Goal: Contribute content: Contribute content

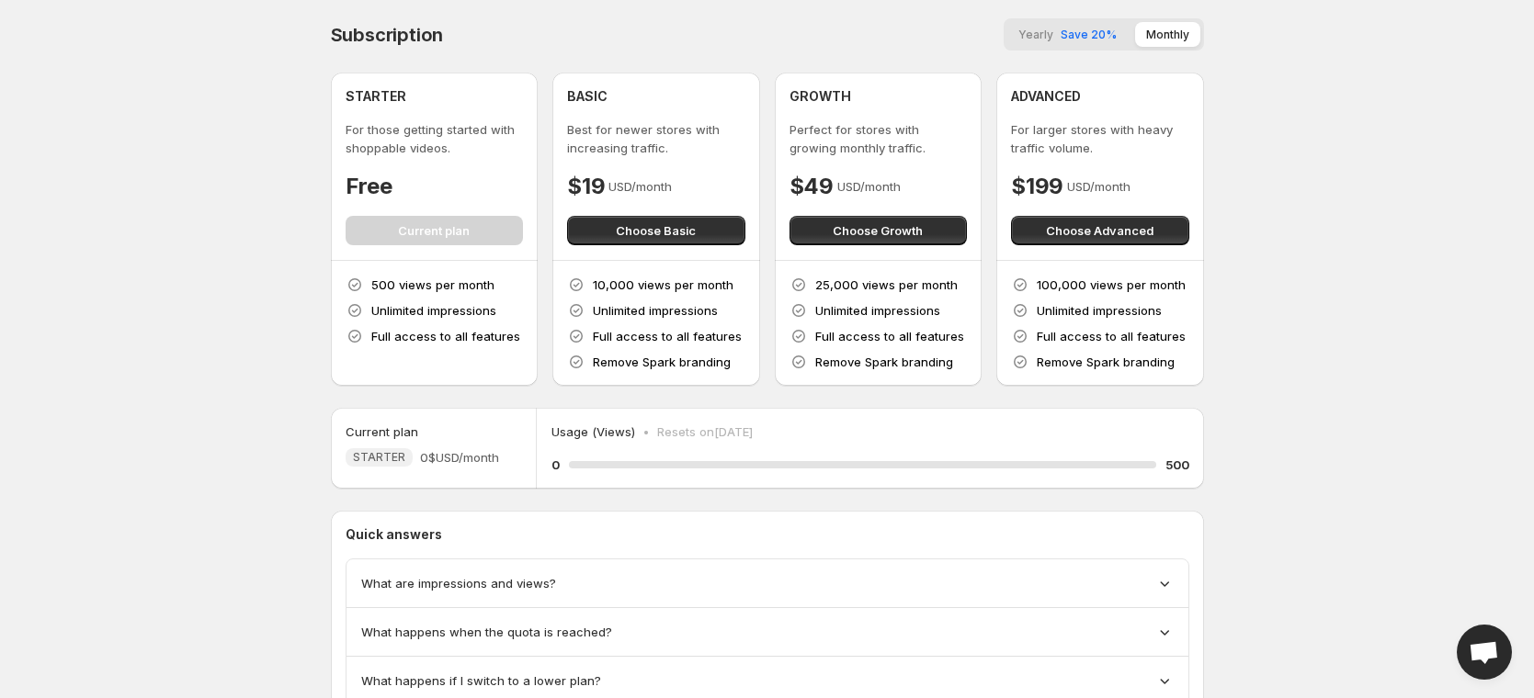
click at [398, 585] on span "What are impressions and views?" at bounding box center [458, 583] width 195 height 18
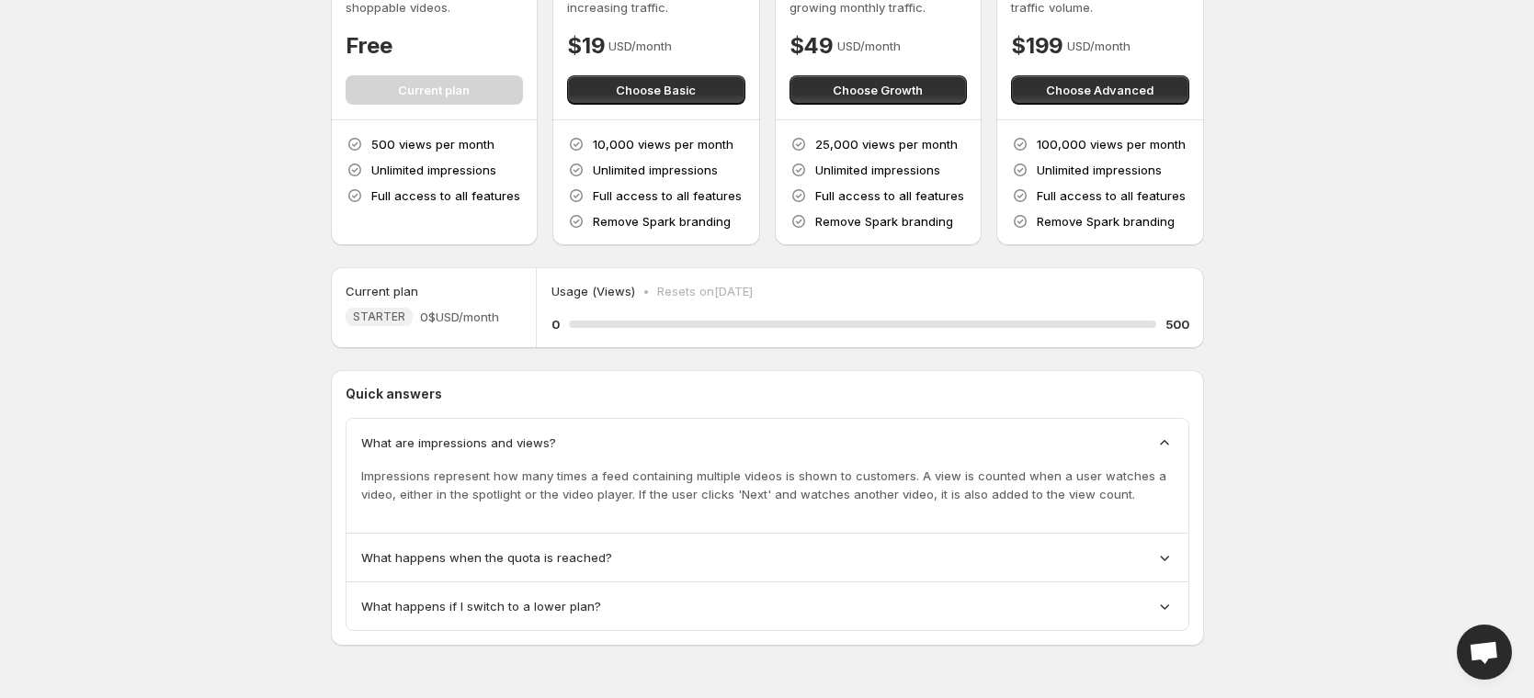
scroll to position [142, 0]
click at [877, 570] on div "What happens when the quota is reached?" at bounding box center [767, 557] width 842 height 49
click at [881, 541] on div "What happens when the quota is reached?" at bounding box center [767, 557] width 842 height 49
drag, startPoint x: 880, startPoint y: 553, endPoint x: 901, endPoint y: 563, distance: 22.6
click at [880, 553] on div "What happens when the quota is reached?" at bounding box center [767, 557] width 812 height 18
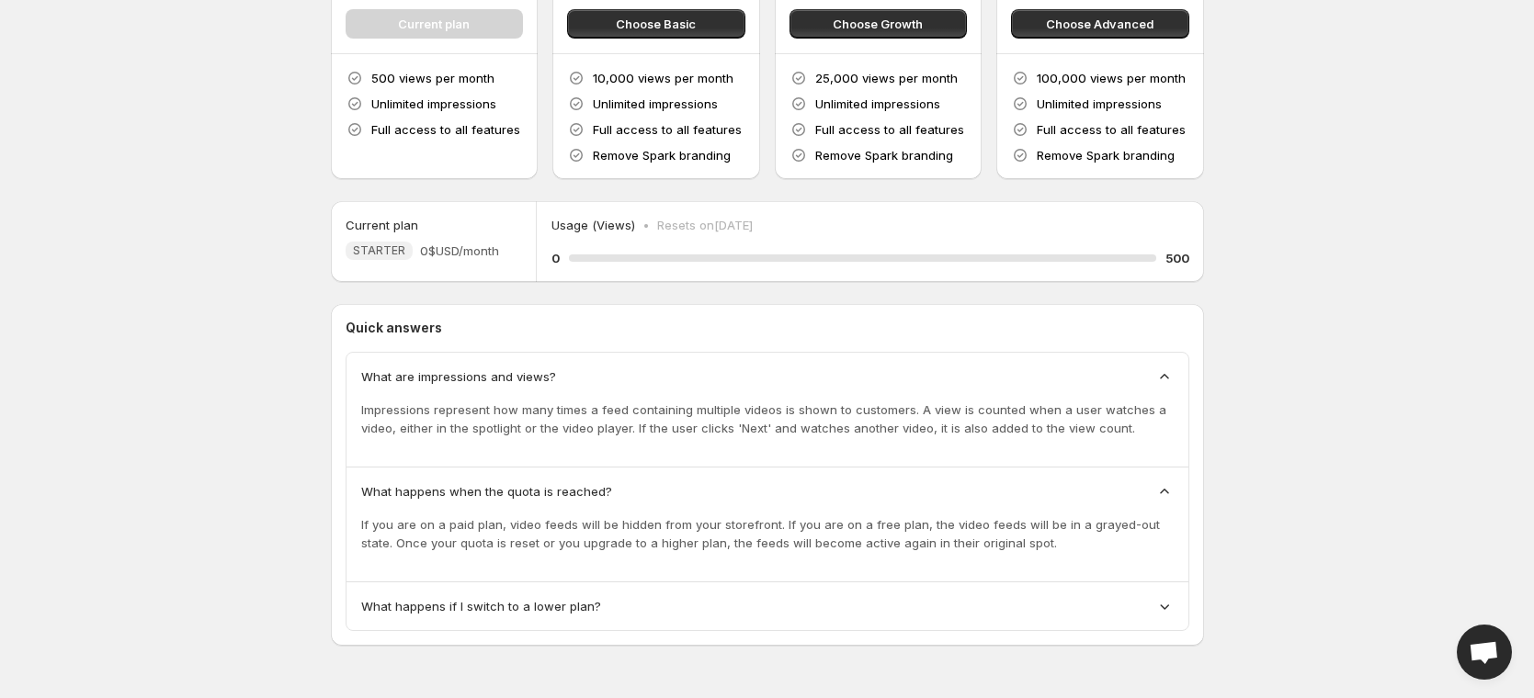
scroll to position [208, 0]
click at [1087, 617] on div "What happens if I switch to a lower plan?" at bounding box center [767, 606] width 842 height 48
click at [1085, 619] on div "What happens if I switch to a lower plan?" at bounding box center [767, 606] width 842 height 48
click at [1173, 605] on div "What happens if I switch to a lower plan?" at bounding box center [767, 606] width 842 height 48
click at [1166, 608] on icon at bounding box center [1164, 605] width 18 height 18
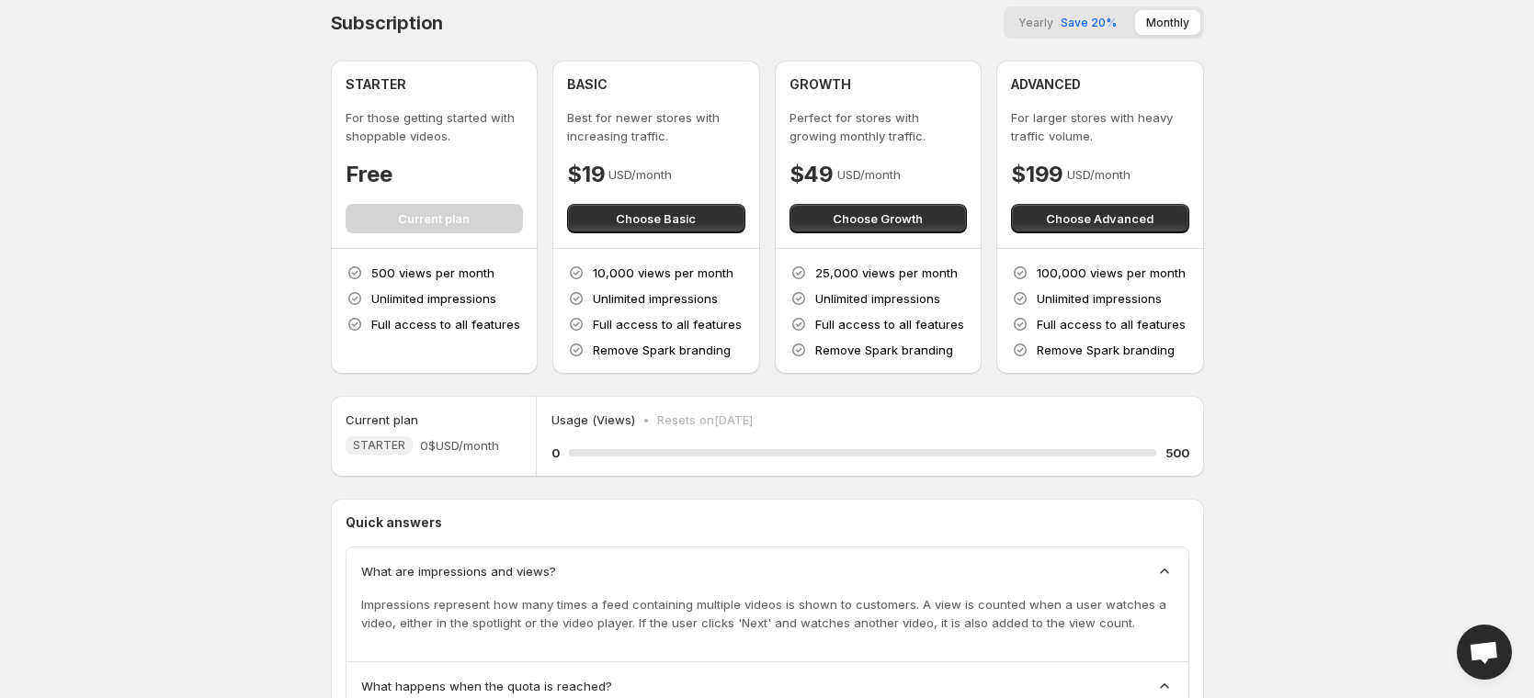
scroll to position [0, 0]
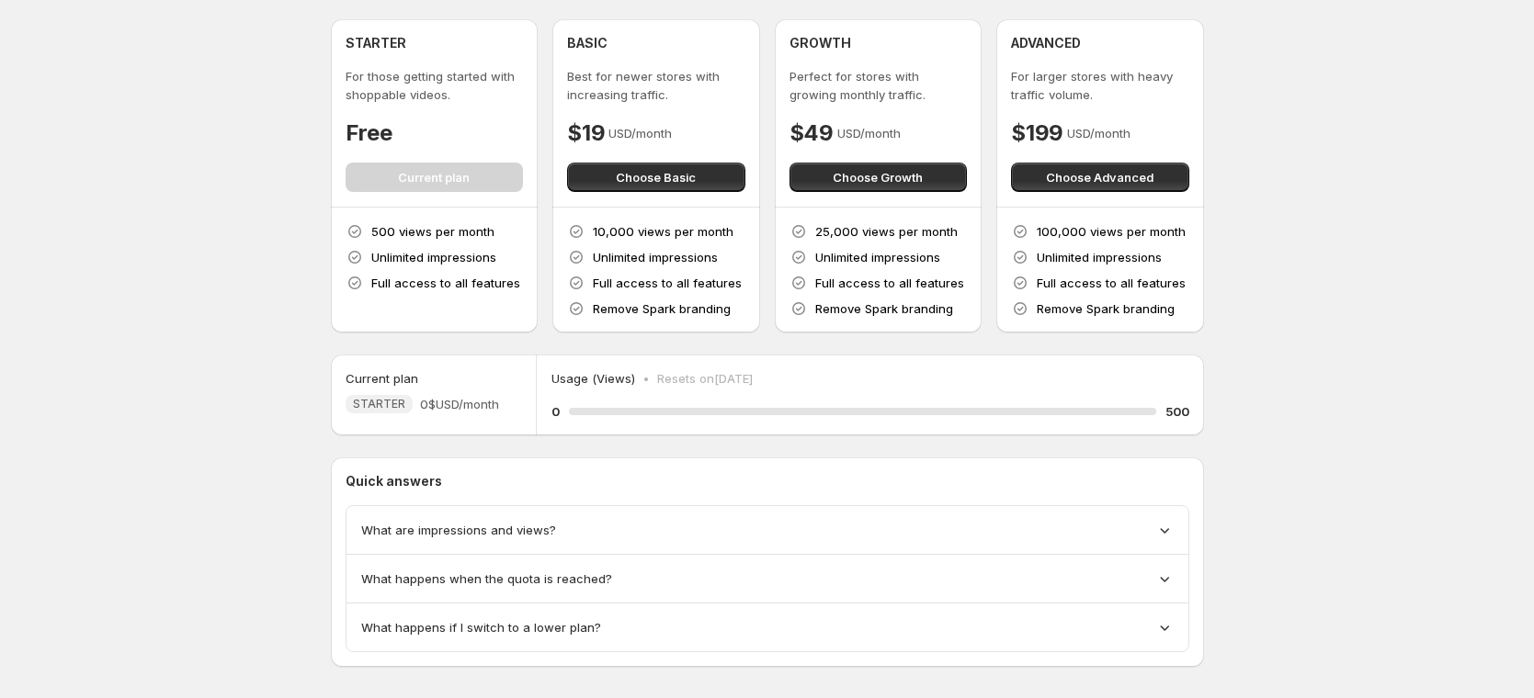
scroll to position [75, 0]
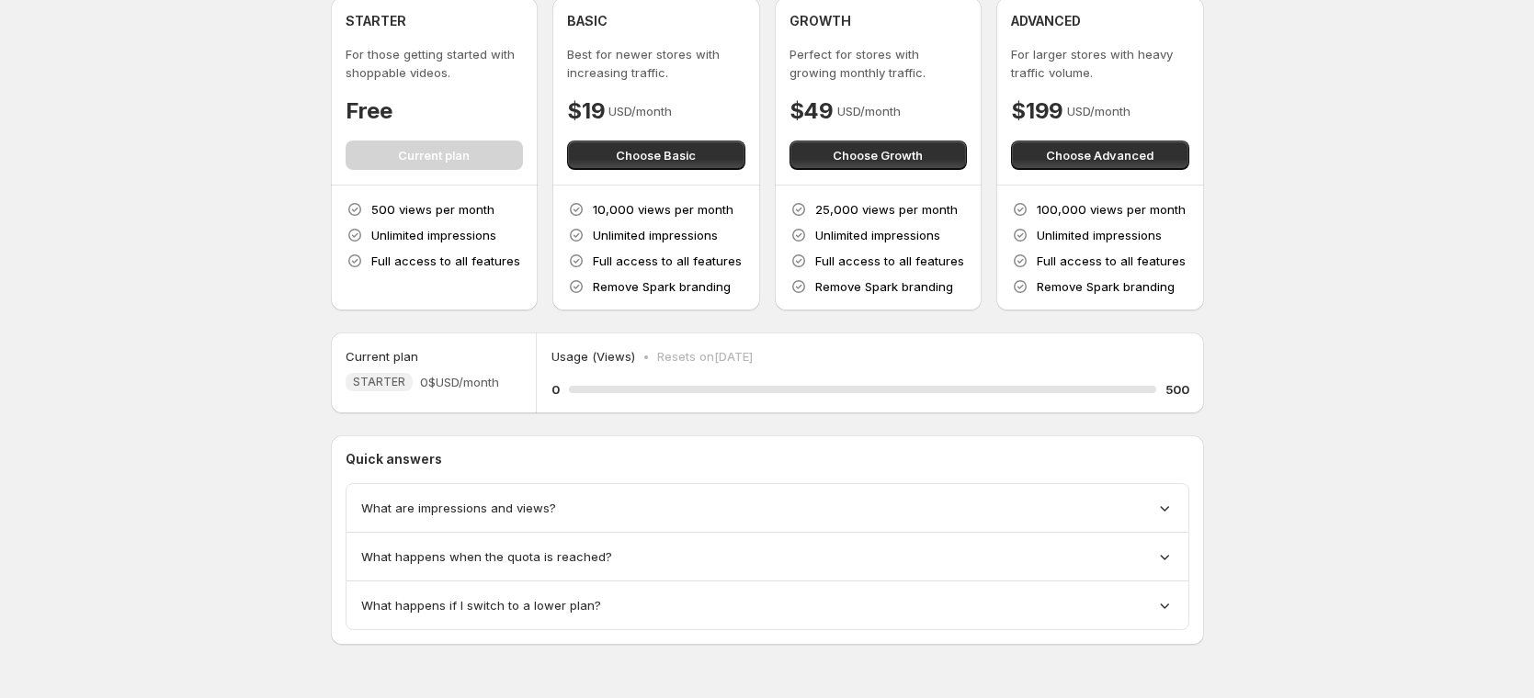
drag, startPoint x: 843, startPoint y: 501, endPoint x: 842, endPoint y: 511, distance: 10.2
click at [843, 501] on div "What are impressions and views?" at bounding box center [767, 508] width 812 height 18
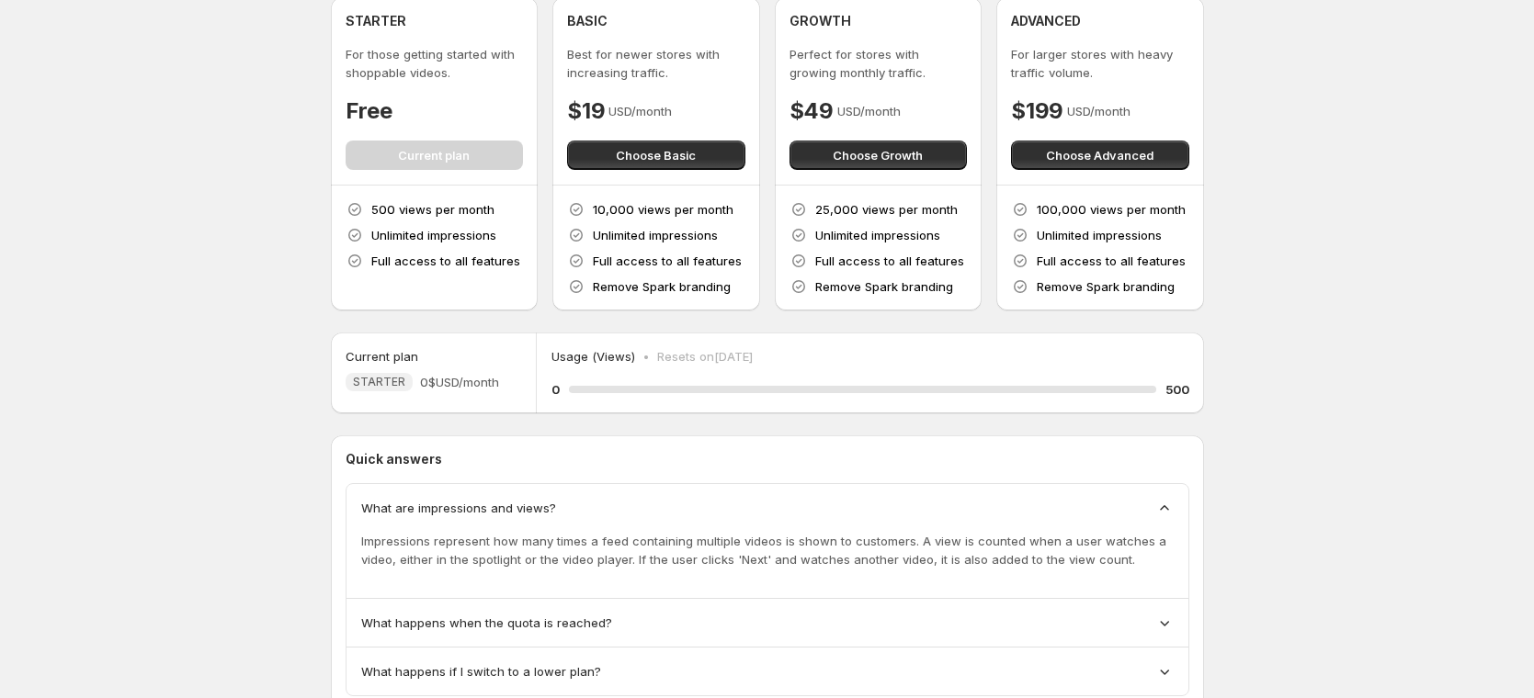
click at [805, 626] on div "What happens when the quota is reached?" at bounding box center [767, 623] width 812 height 18
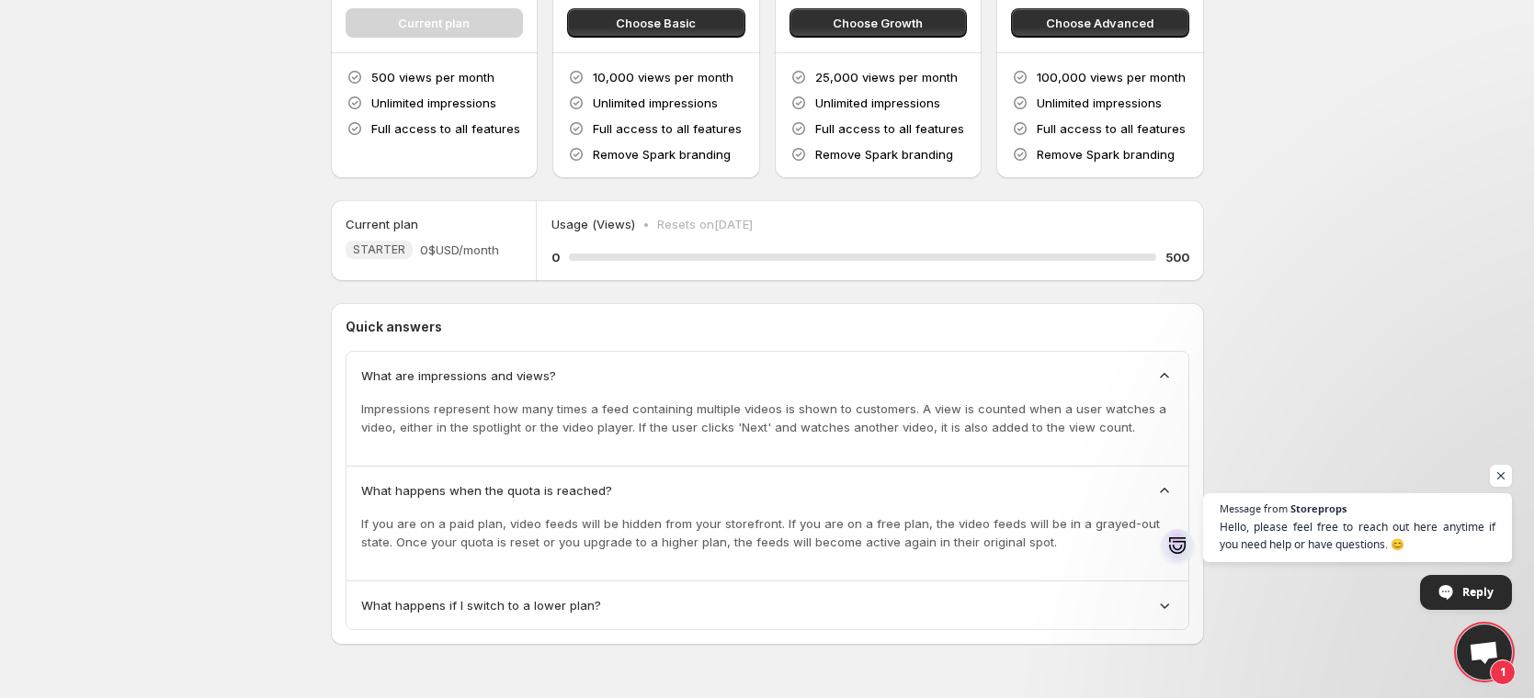
click at [780, 614] on div "What happens if I switch to a lower plan?" at bounding box center [767, 605] width 812 height 18
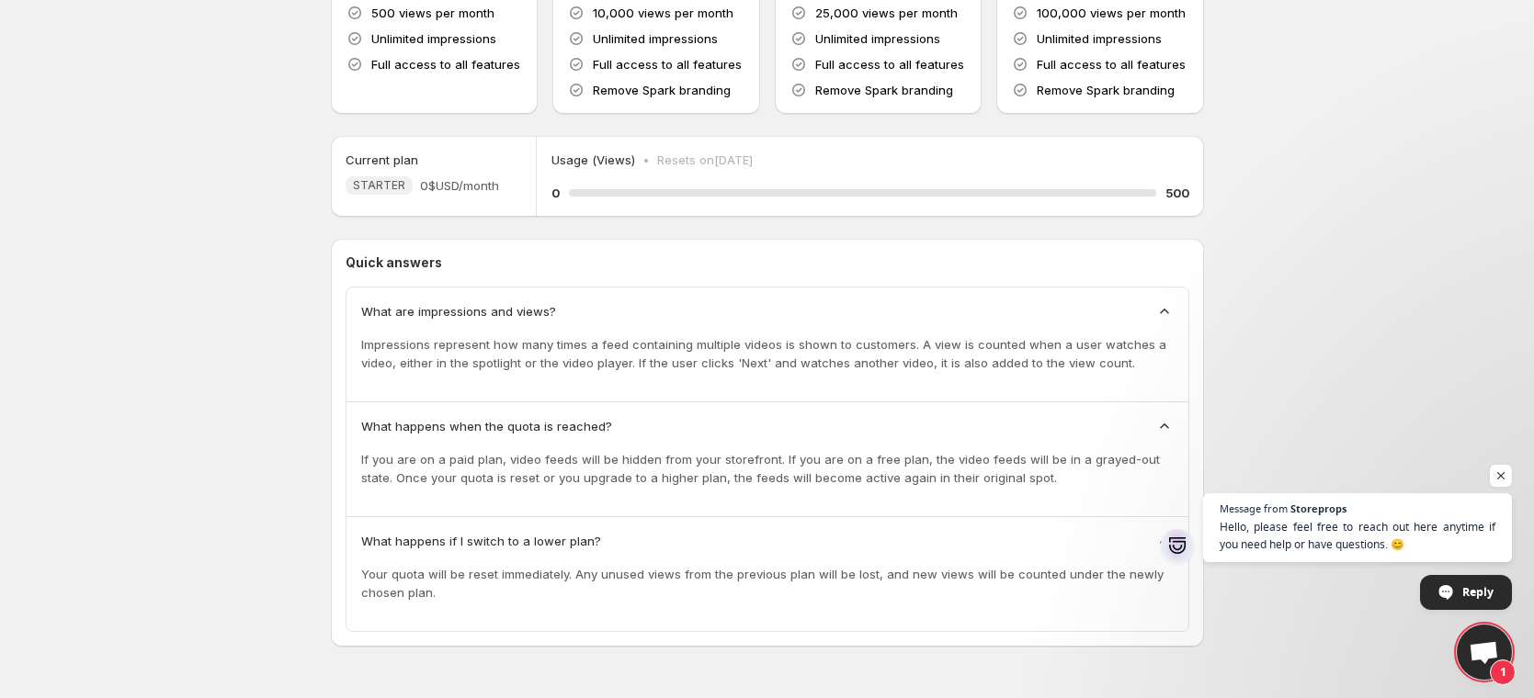
scroll to position [274, 0]
click at [1268, 76] on body "Home Feeds Videos Subscription Settings Subscription Yearly Save 20% Monthly ST…" at bounding box center [767, 75] width 1534 height 698
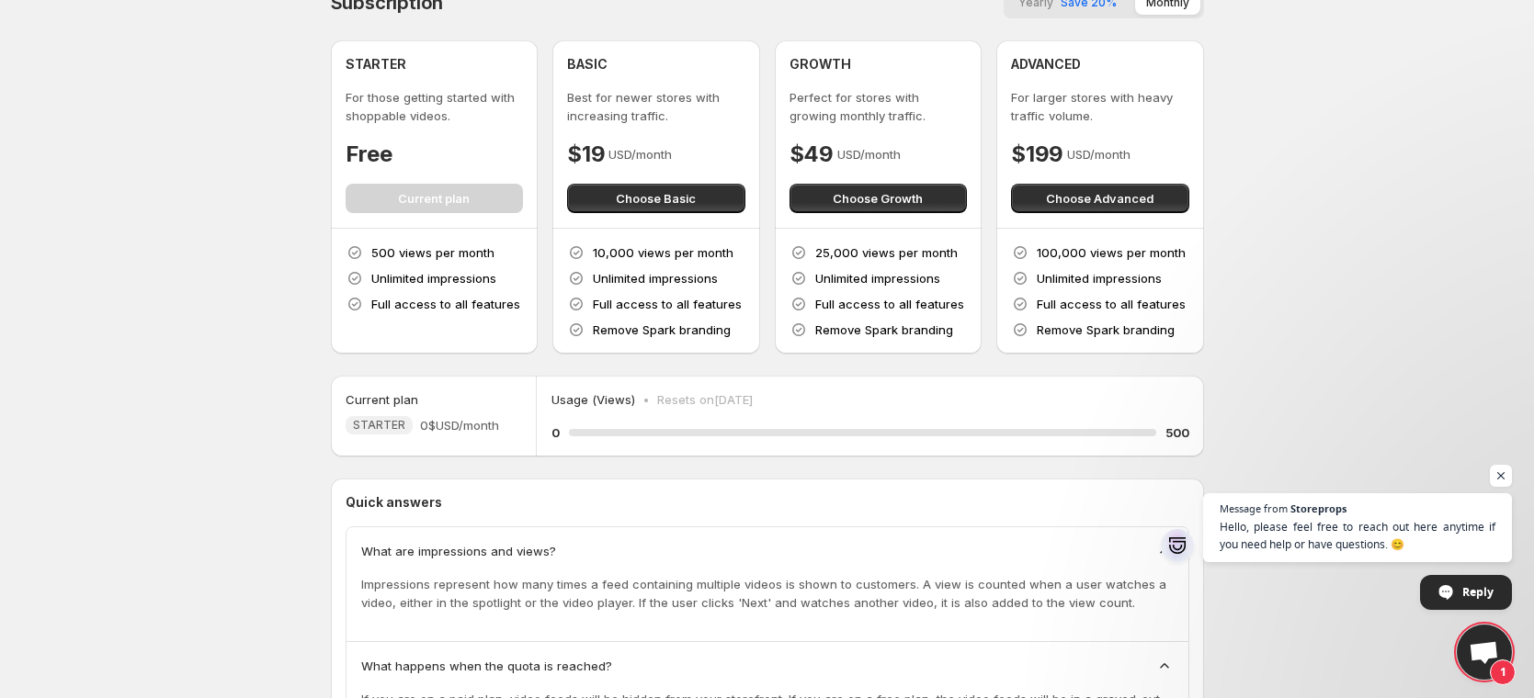
scroll to position [0, 0]
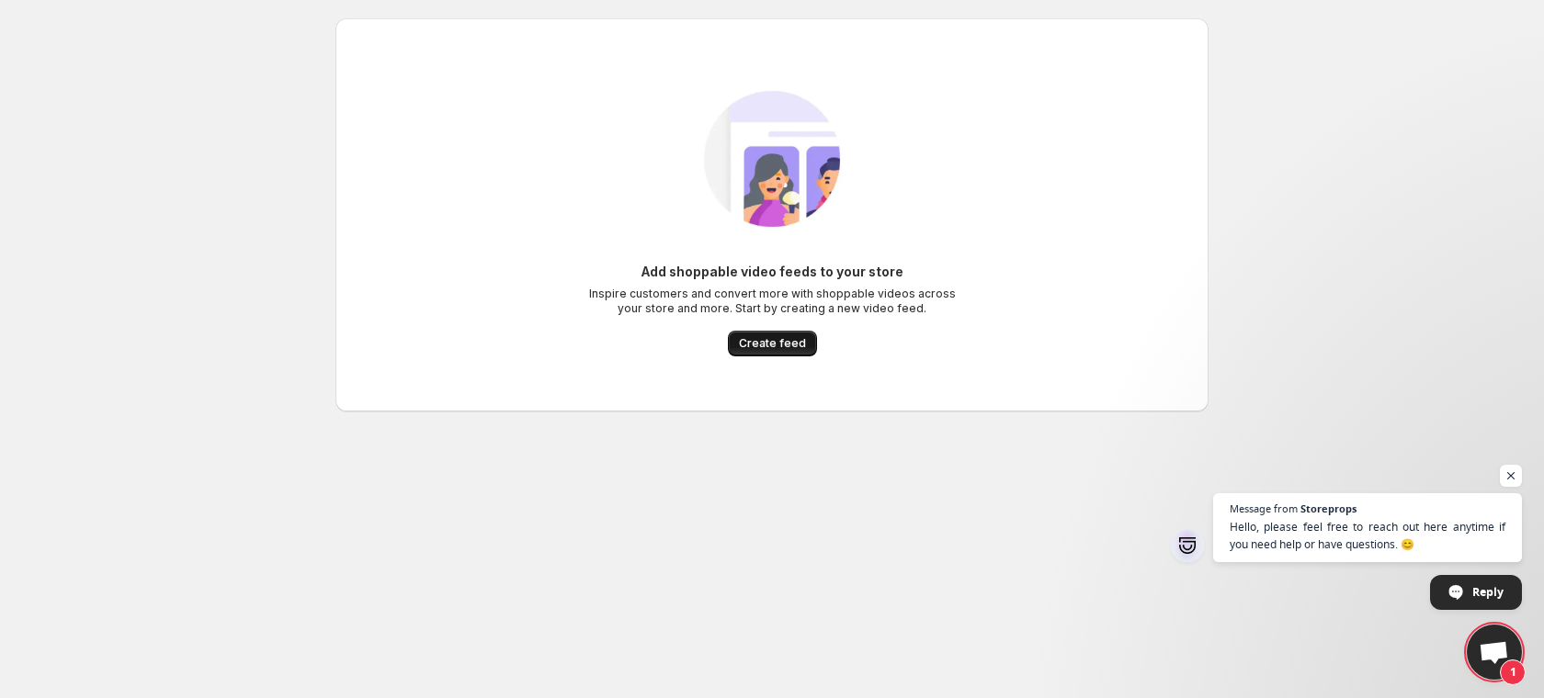
click at [757, 341] on span "Create feed" at bounding box center [772, 343] width 67 height 15
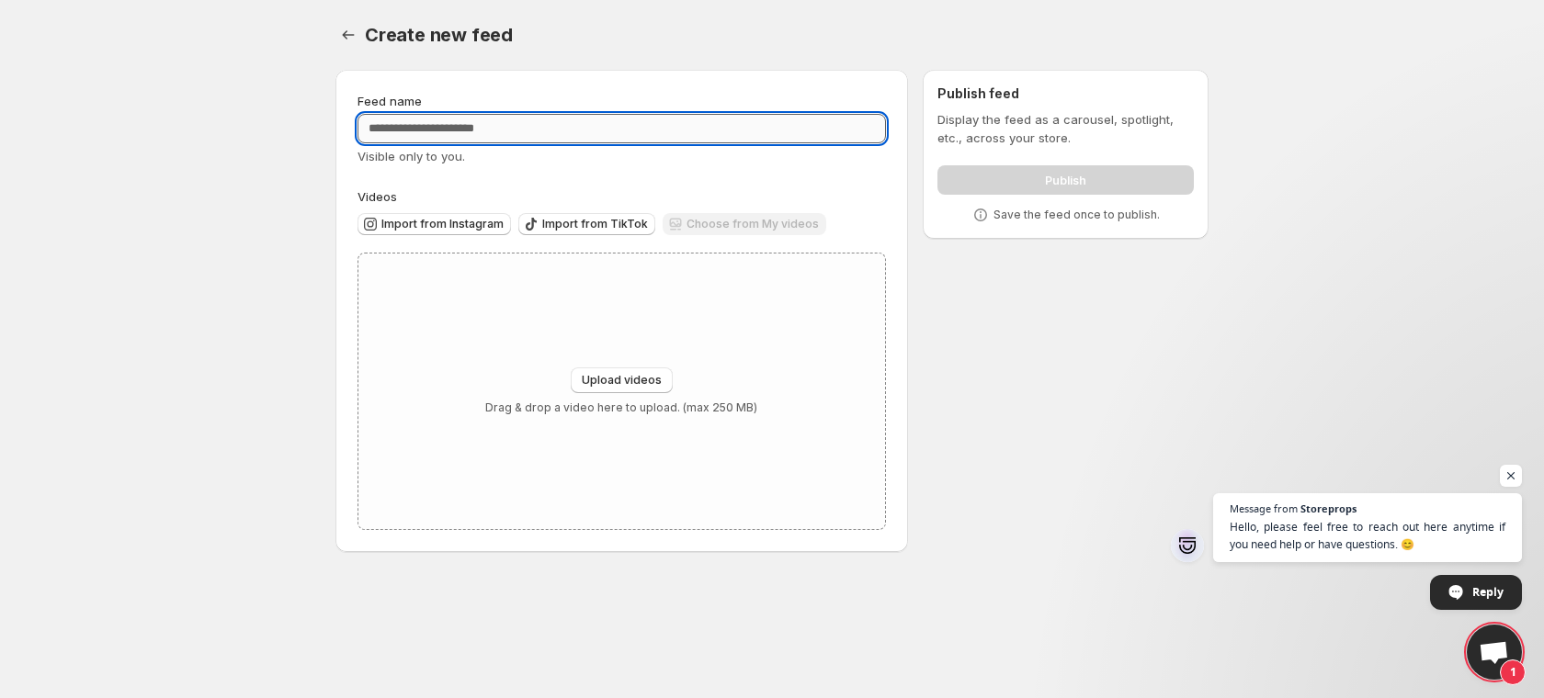
click at [625, 141] on input "Feed name" at bounding box center [622, 128] width 528 height 29
click at [448, 223] on span "Import from Instagram" at bounding box center [442, 224] width 122 height 15
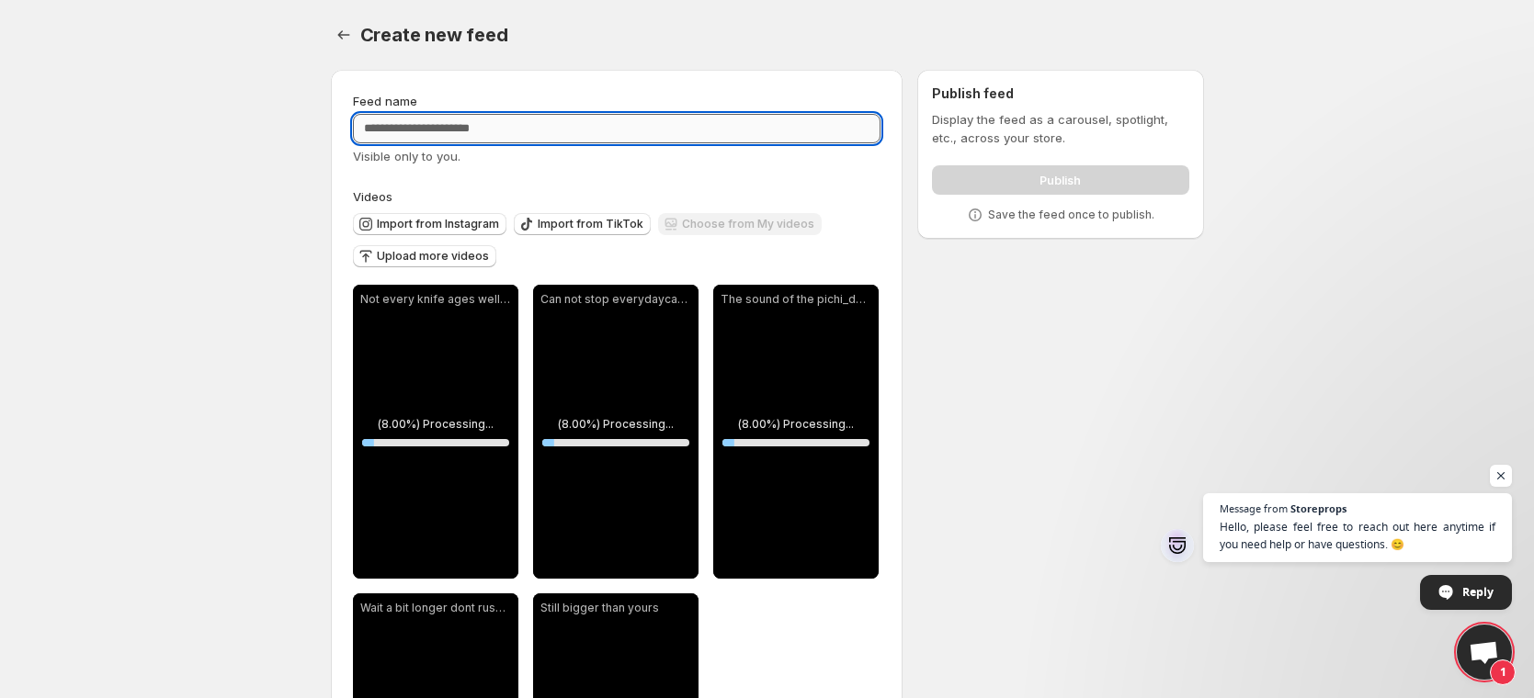
click at [483, 125] on input "Feed name" at bounding box center [617, 128] width 528 height 29
type input "***"
type input "*"
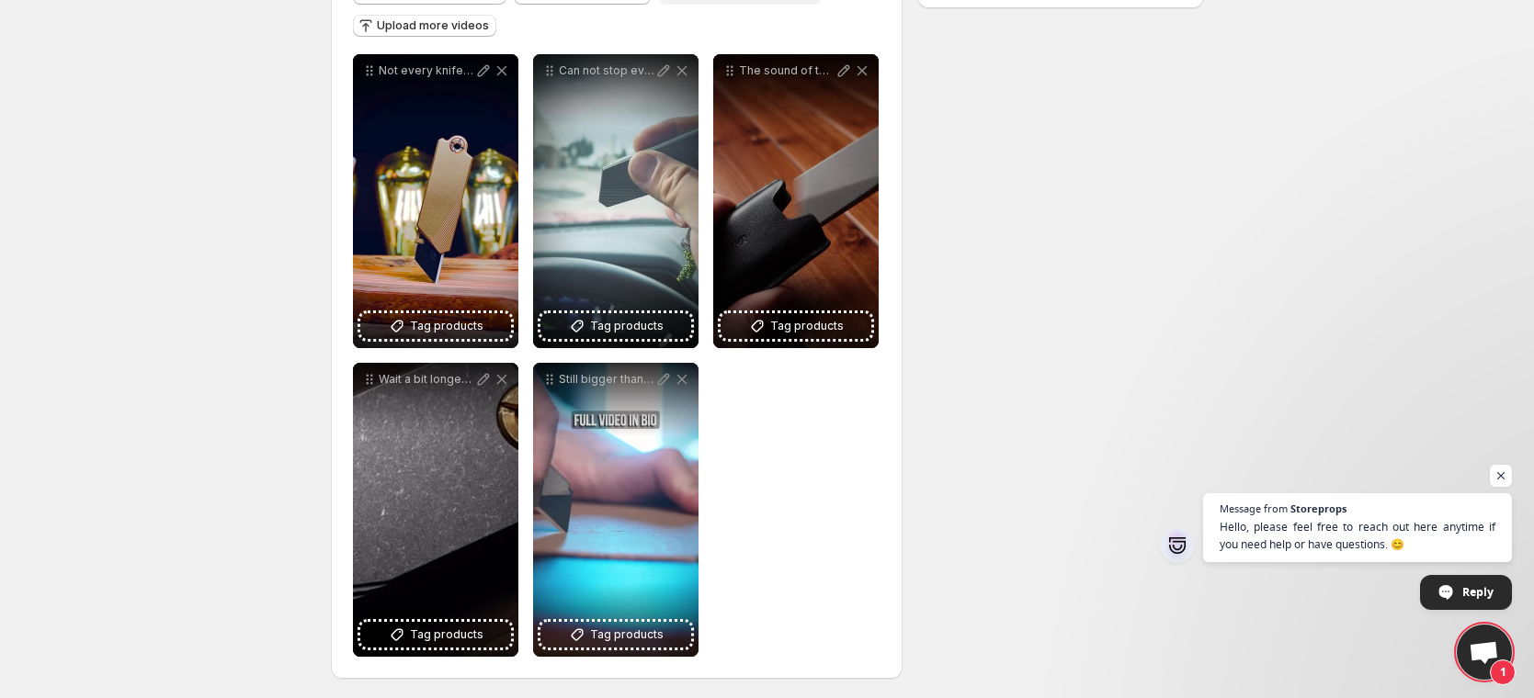
scroll to position [233, 0]
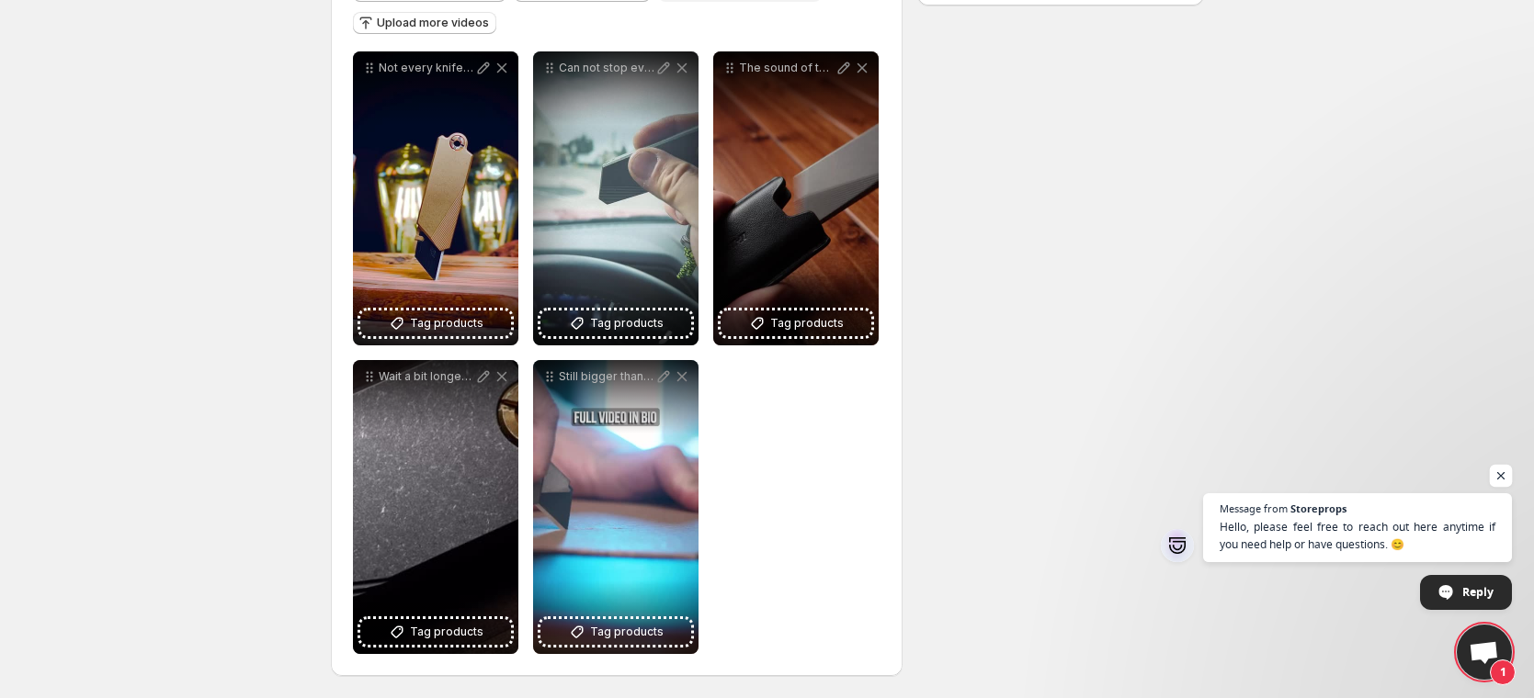
type input "**********"
click at [1495, 480] on span "Open chat" at bounding box center [1501, 476] width 23 height 23
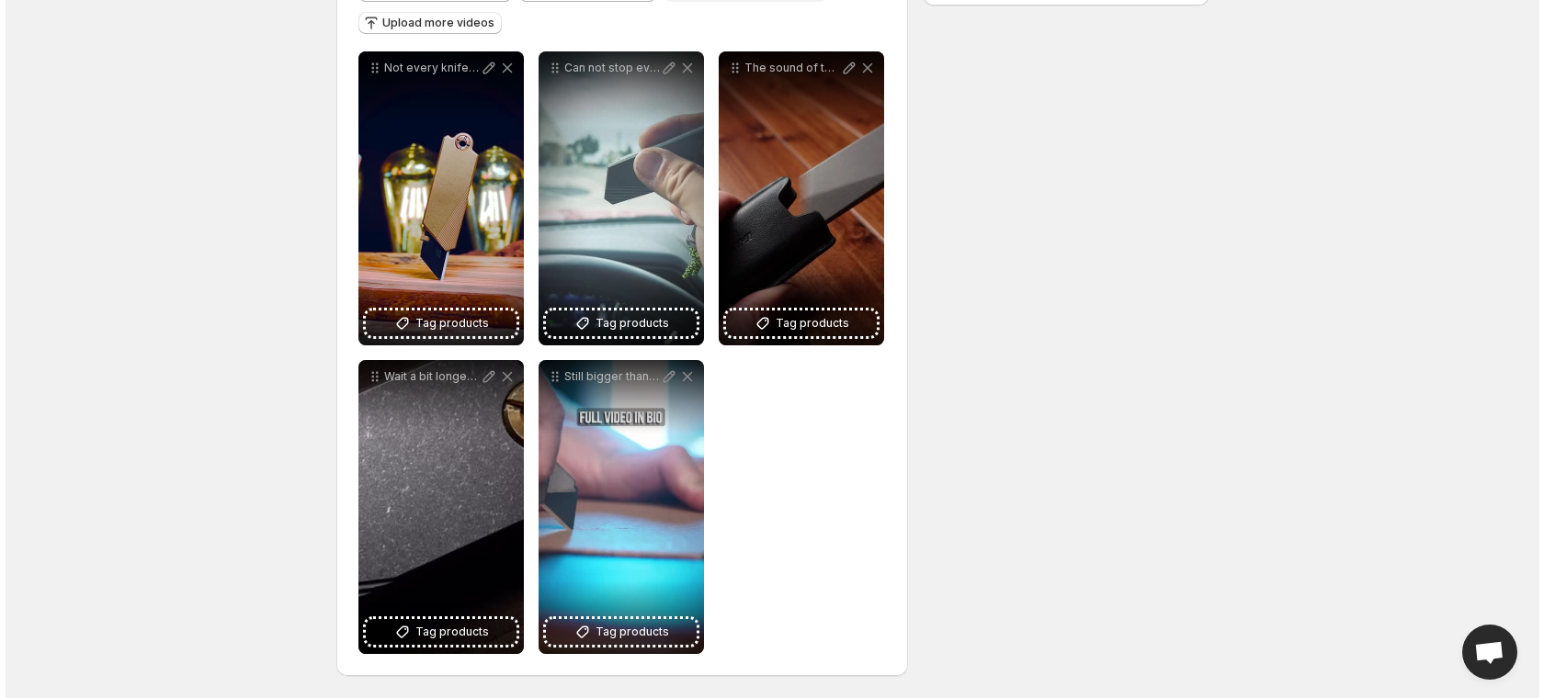
scroll to position [0, 0]
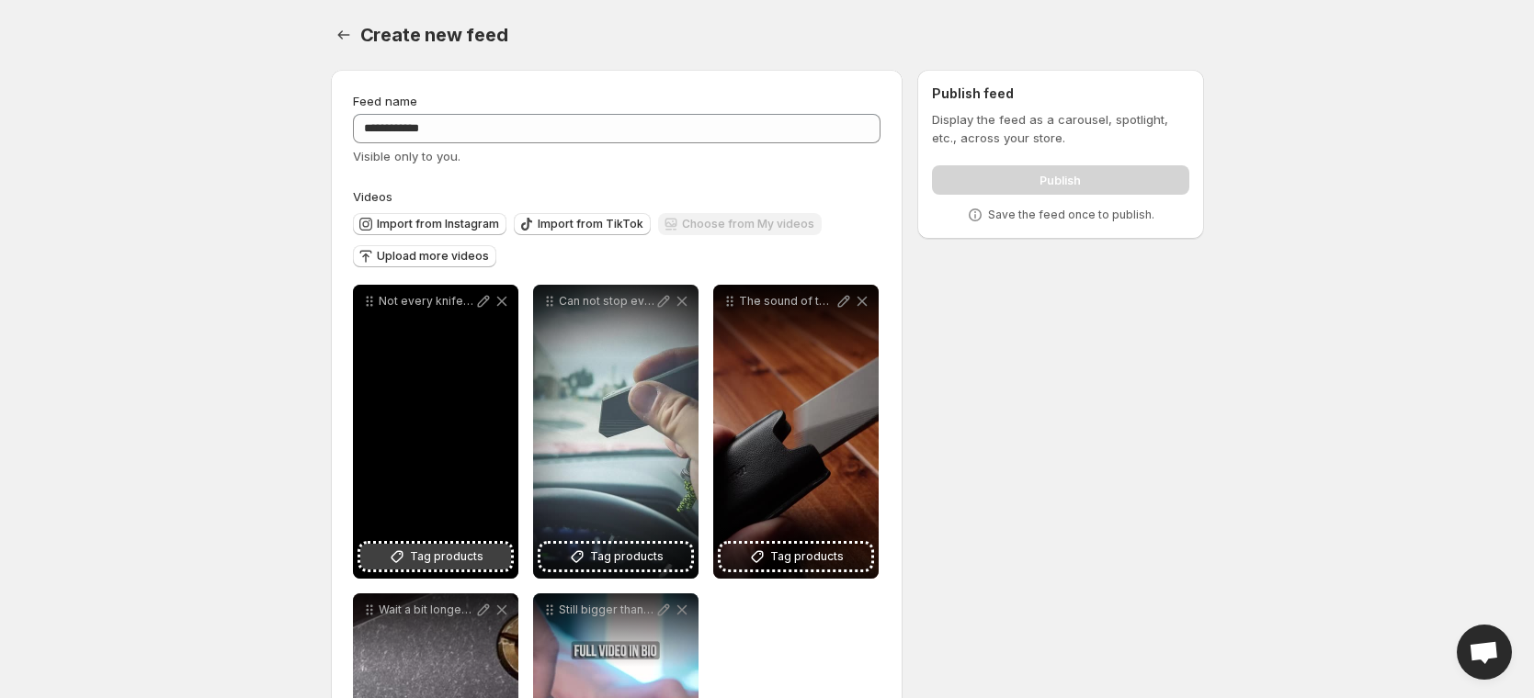
click at [436, 548] on span "Tag products" at bounding box center [447, 557] width 74 height 18
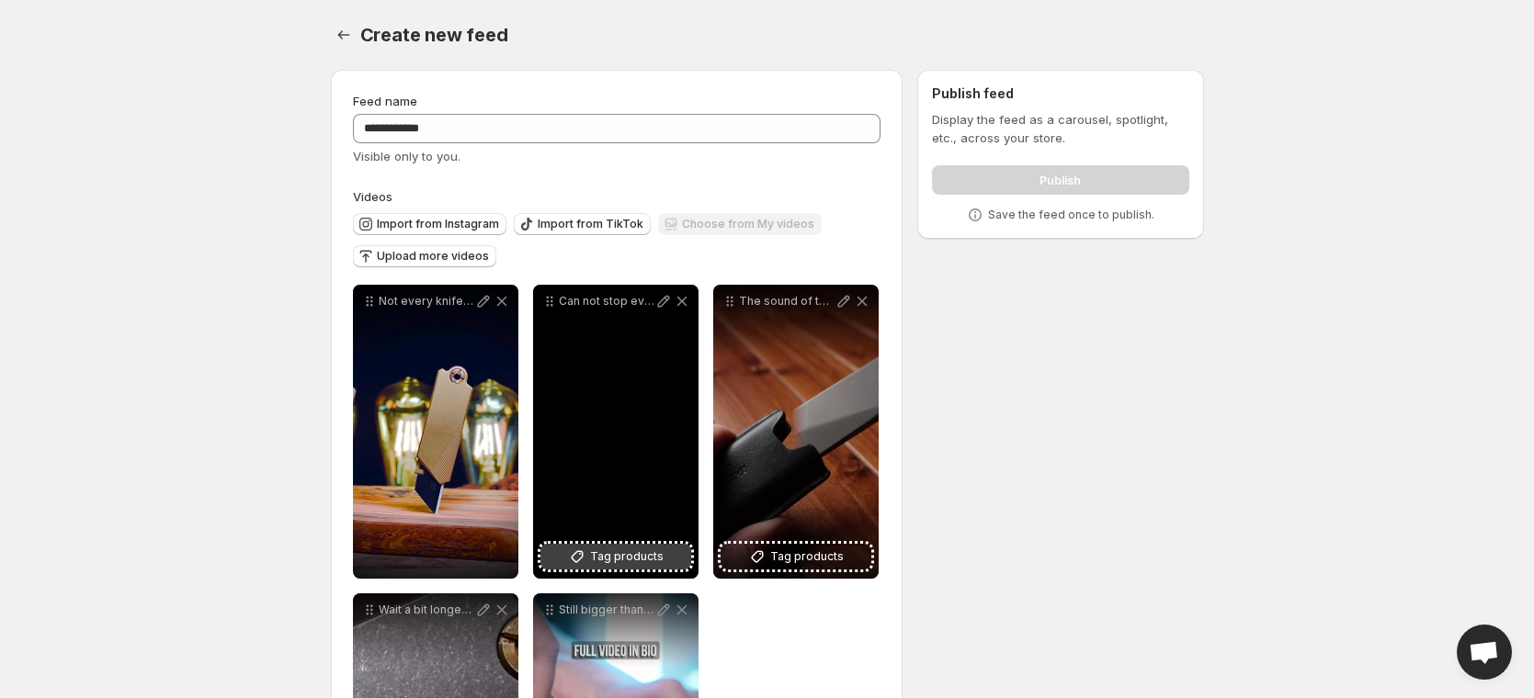
click at [624, 553] on span "Tag products" at bounding box center [627, 557] width 74 height 18
click at [684, 306] on icon at bounding box center [682, 301] width 18 height 18
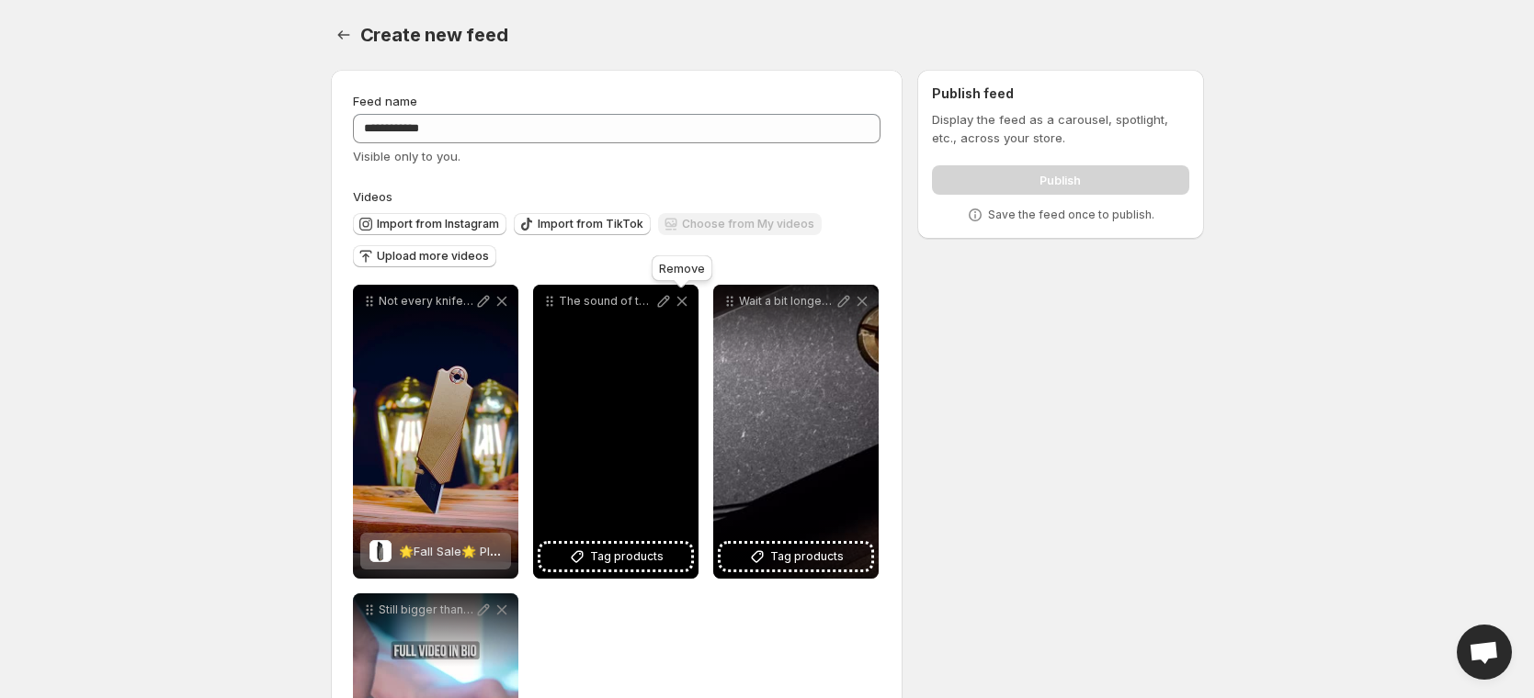
click at [686, 305] on icon at bounding box center [682, 301] width 18 height 18
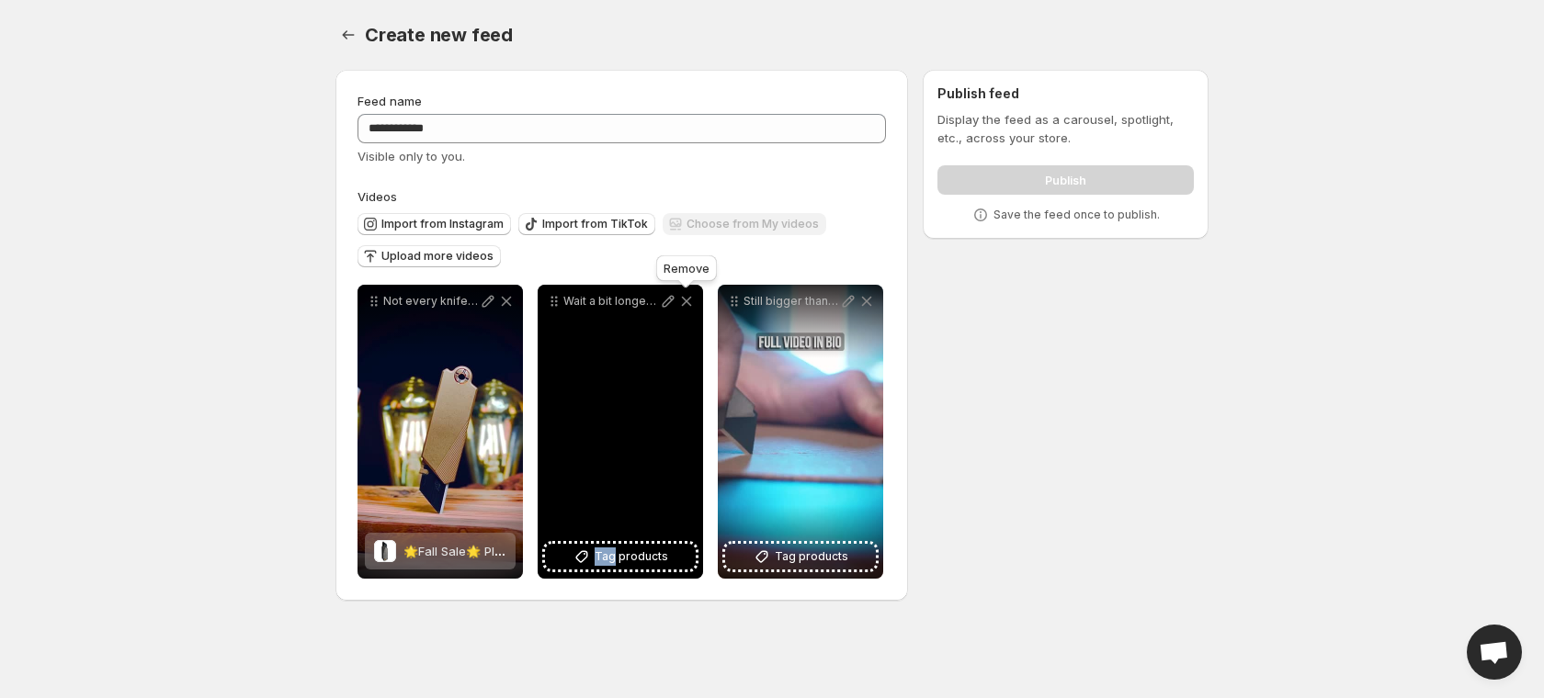
click at [686, 305] on icon at bounding box center [686, 301] width 18 height 18
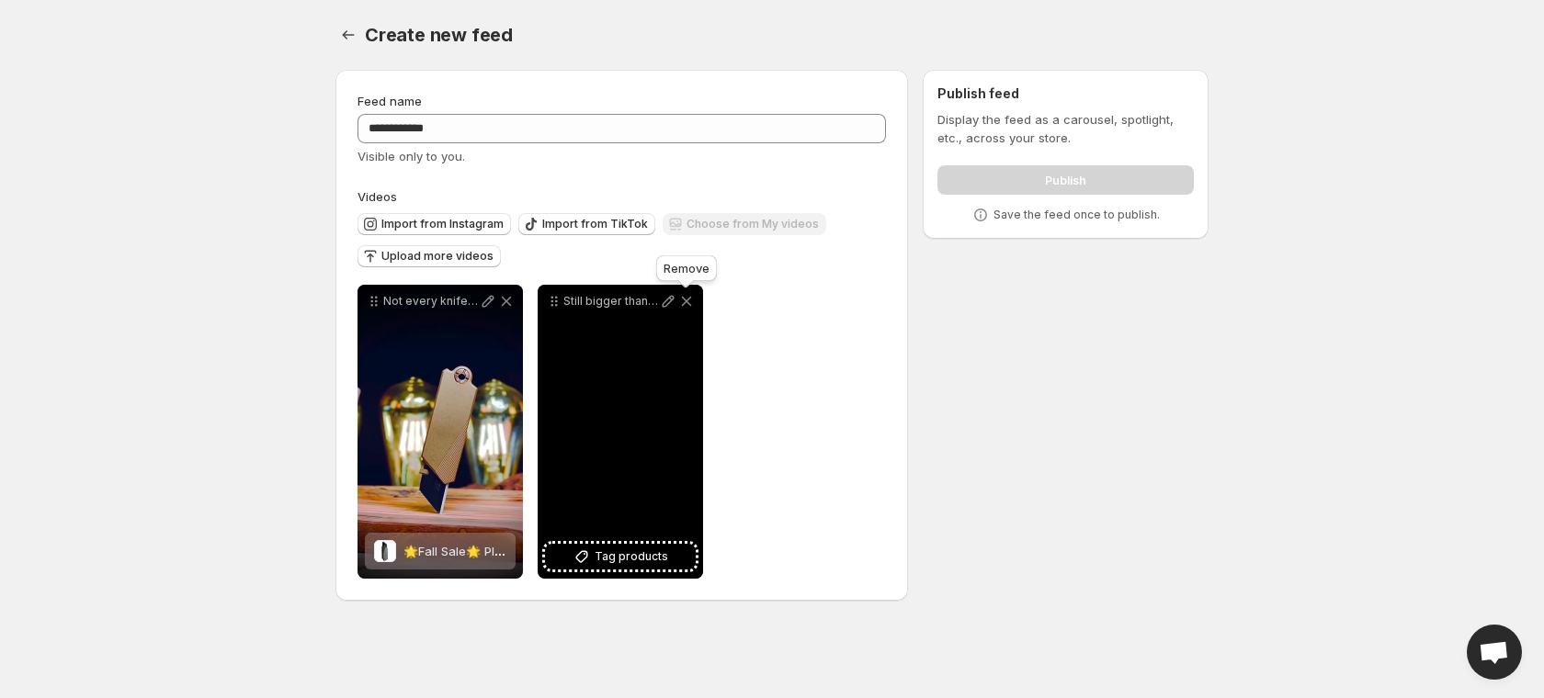
click at [686, 305] on icon at bounding box center [686, 301] width 18 height 18
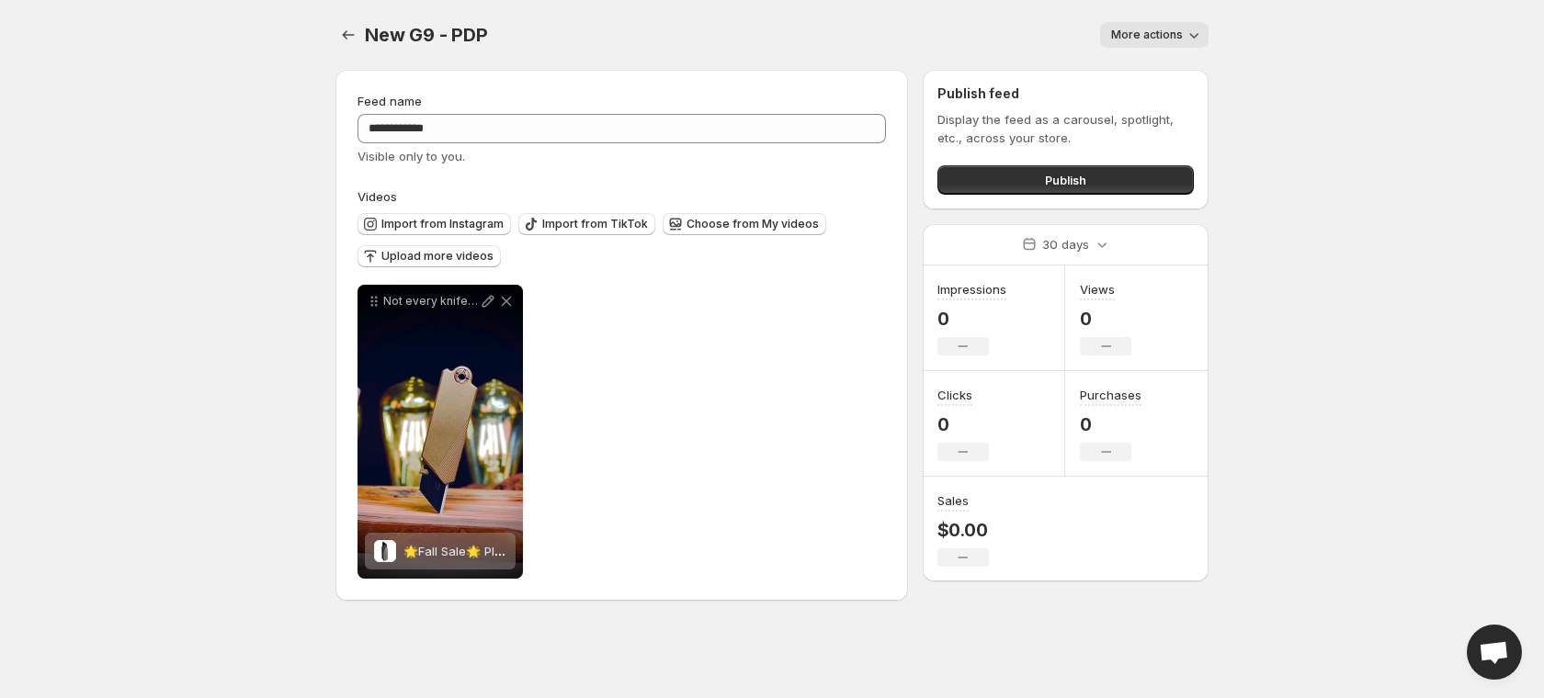
click at [1167, 39] on span "More actions" at bounding box center [1147, 35] width 72 height 15
click at [343, 40] on icon "Settings" at bounding box center [348, 35] width 18 height 18
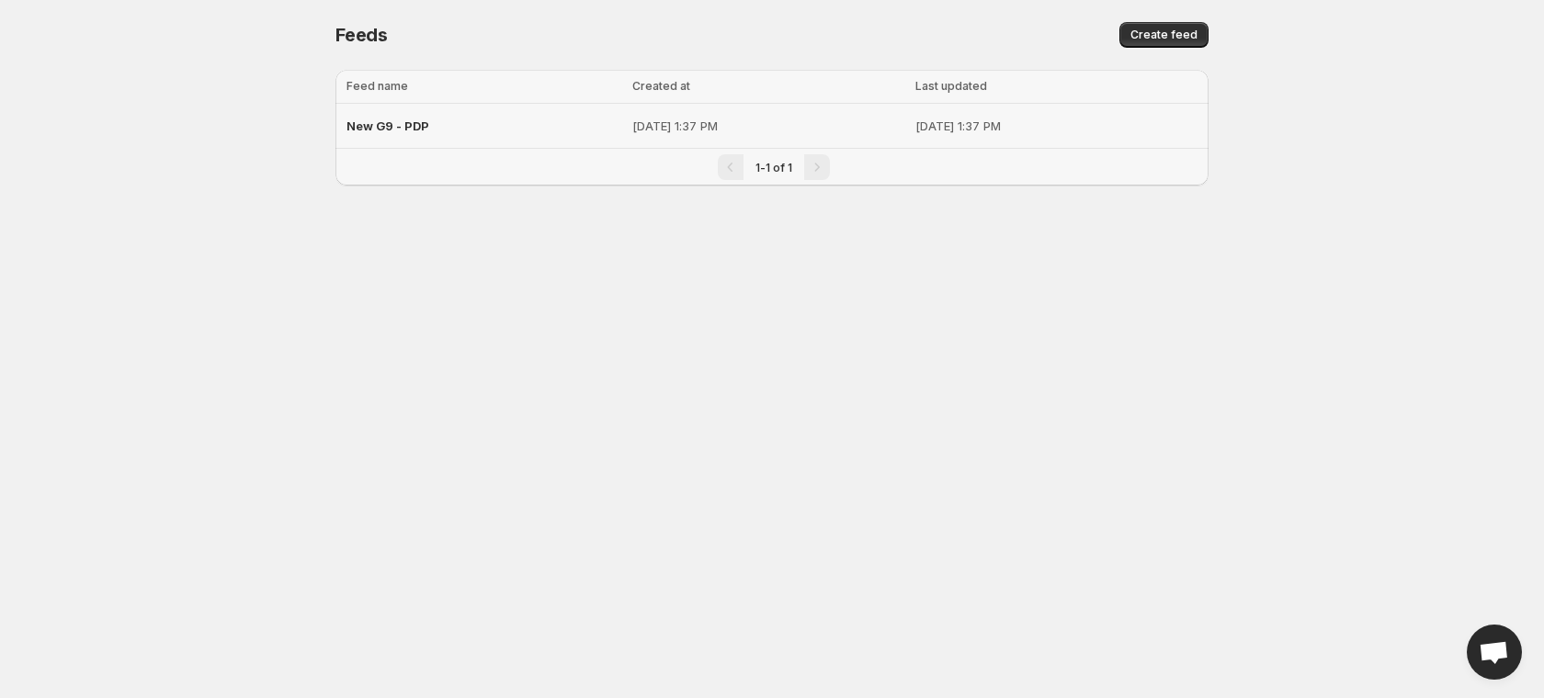
click at [448, 131] on div "New G9 - PDP" at bounding box center [483, 125] width 275 height 33
click at [446, 116] on div "New G9 - PDP" at bounding box center [483, 125] width 275 height 33
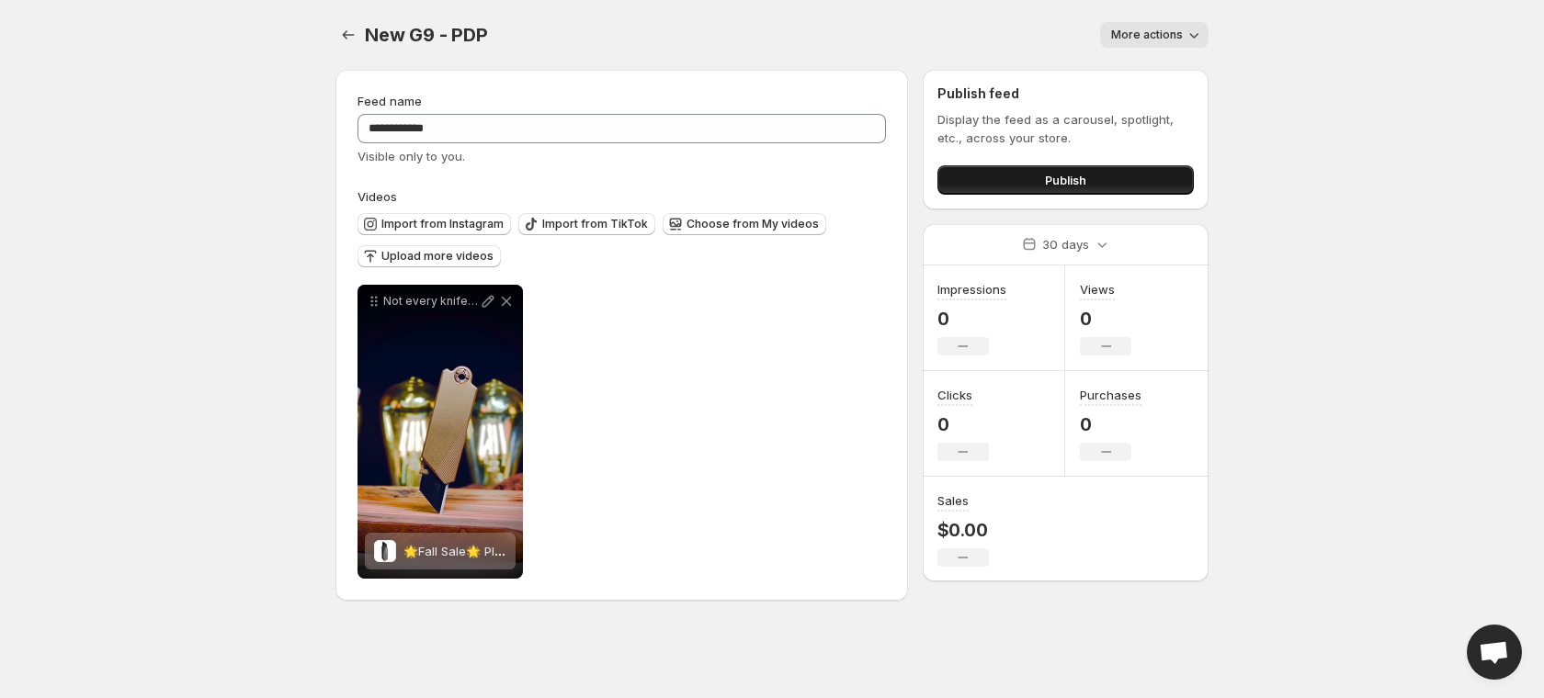
drag, startPoint x: 1015, startPoint y: 182, endPoint x: 988, endPoint y: 190, distance: 27.9
click at [1014, 182] on button "Publish" at bounding box center [1065, 179] width 256 height 29
